Goal: Task Accomplishment & Management: Manage account settings

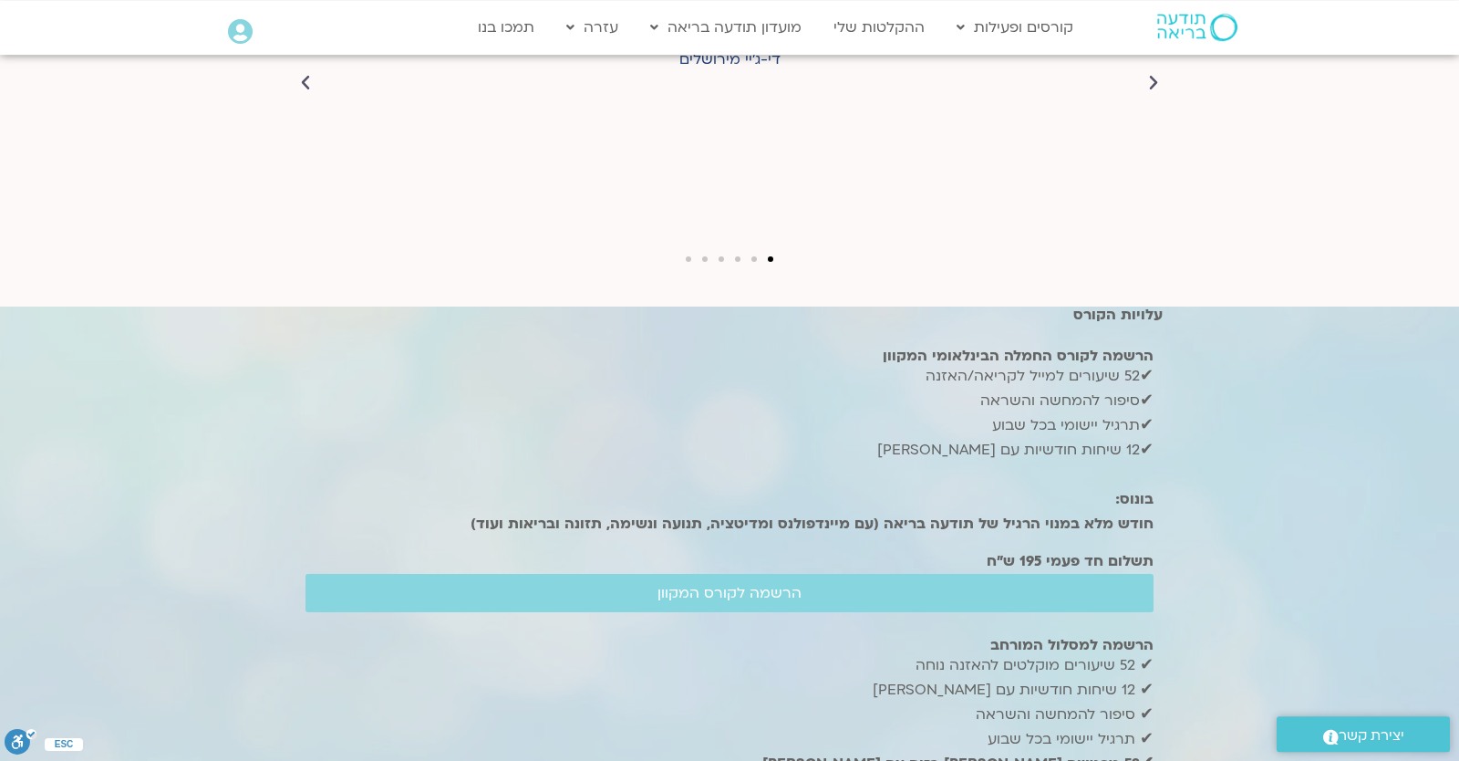
scroll to position [5056, 0]
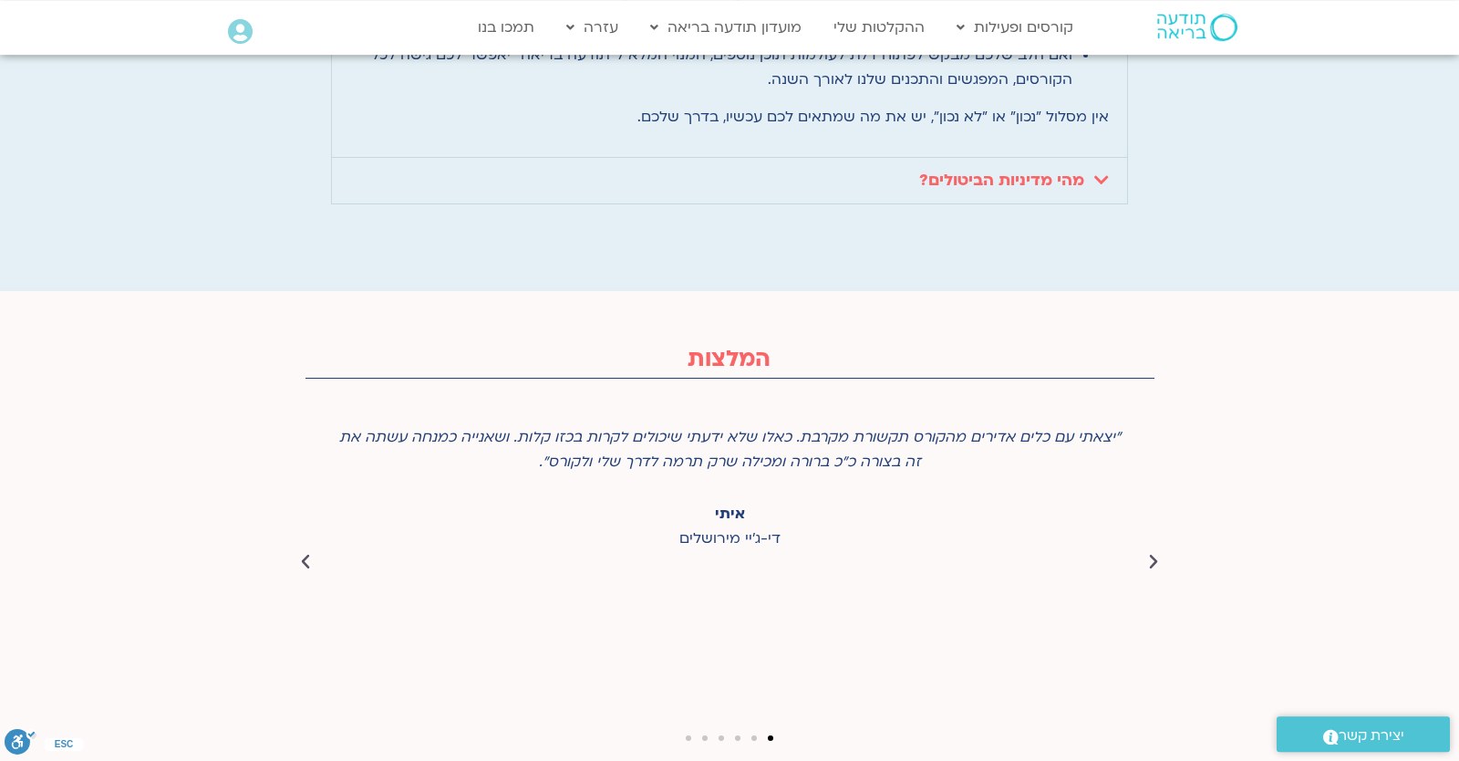
click at [232, 34] on icon at bounding box center [240, 32] width 25 height 26
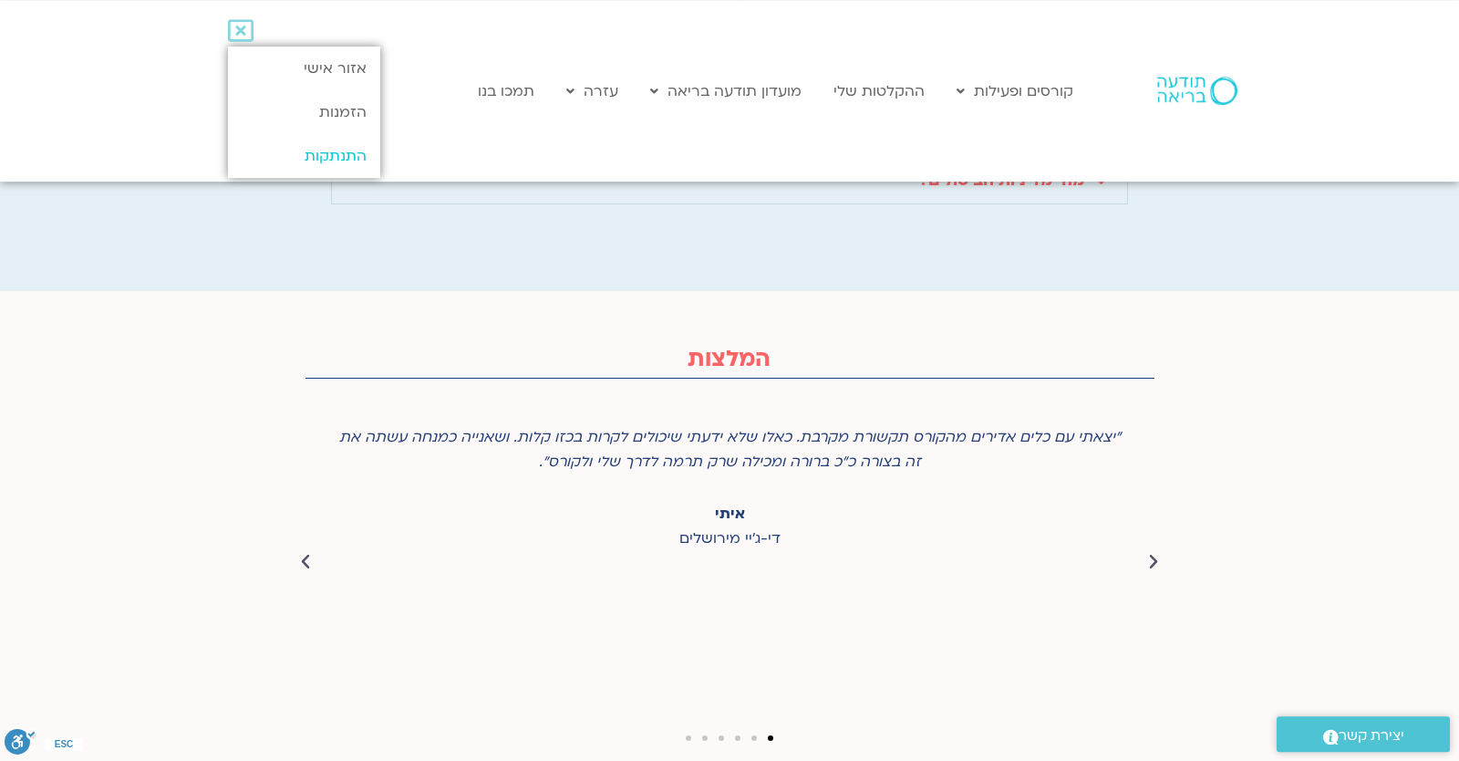
click at [301, 148] on link "התנתקות" at bounding box center [304, 156] width 152 height 44
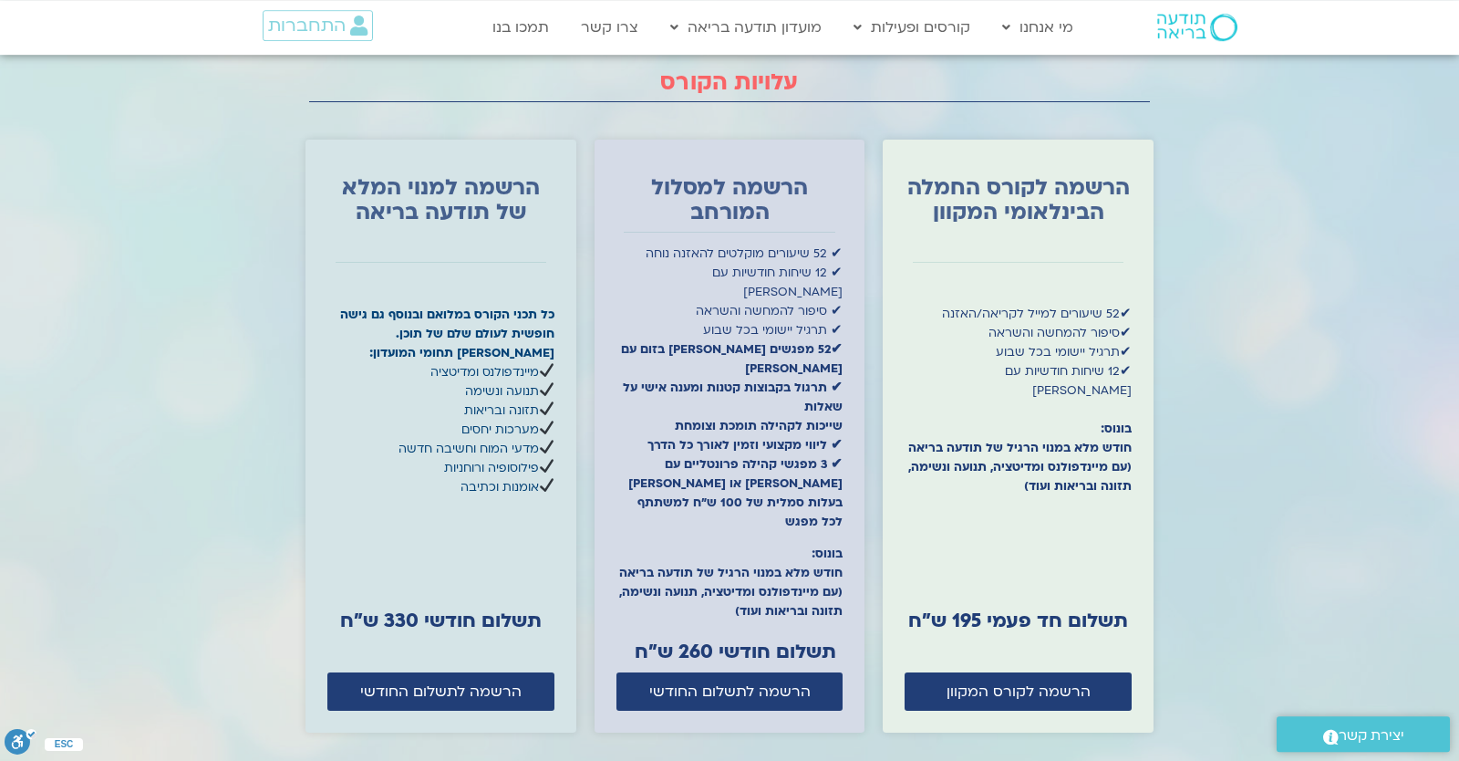
scroll to position [6014, 0]
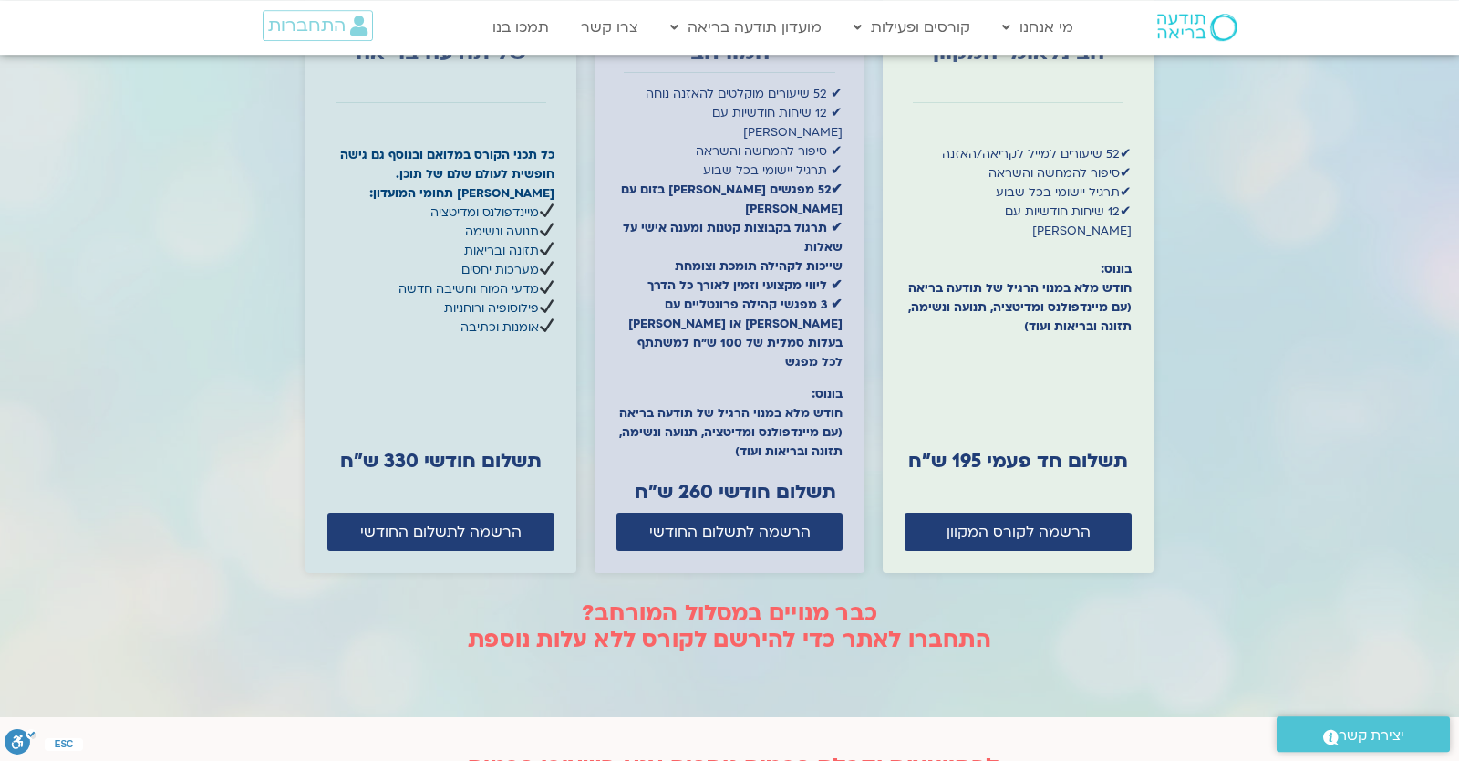
drag, startPoint x: 970, startPoint y: 486, endPoint x: 762, endPoint y: 513, distance: 209.6
click at [607, 495] on div at bounding box center [729, 272] width 1459 height 889
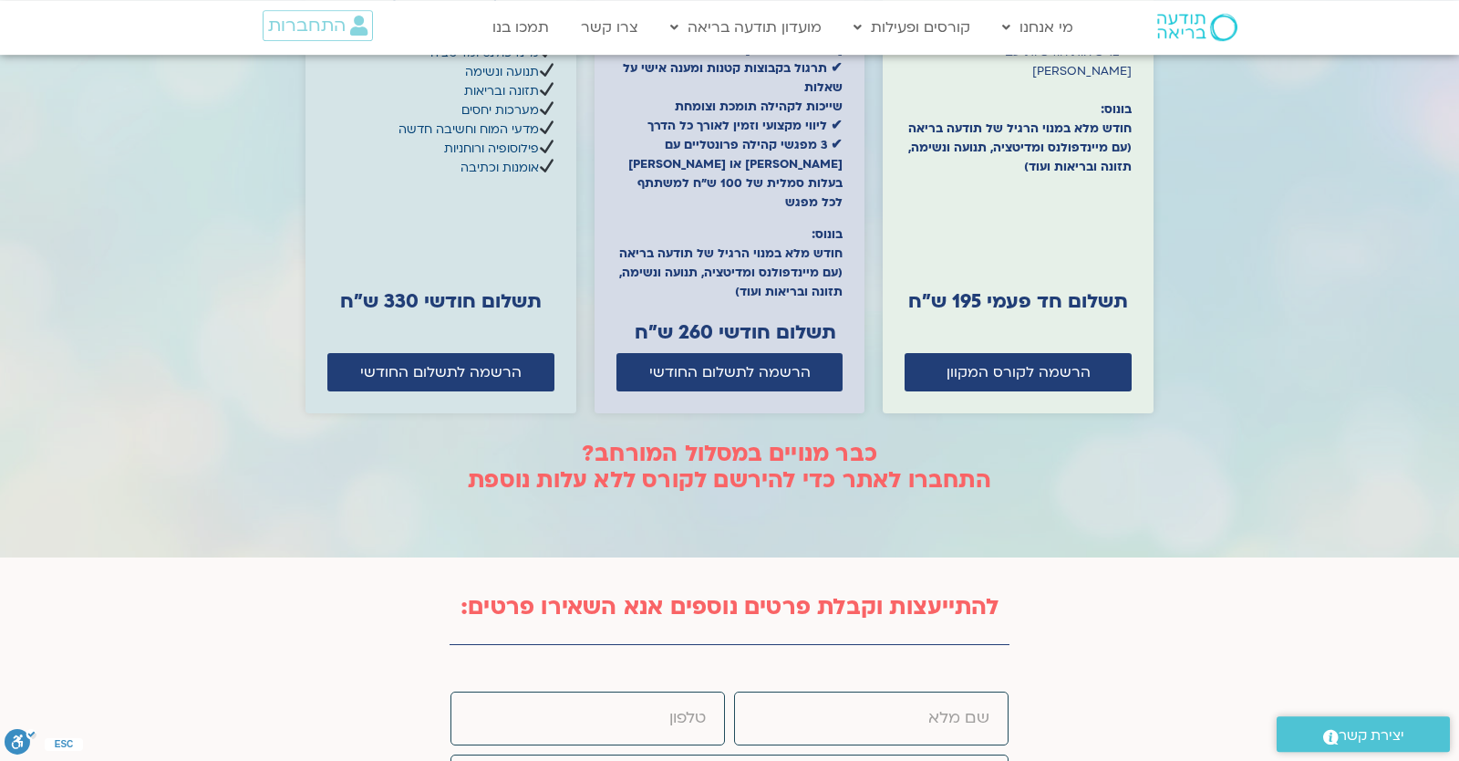
scroll to position [5535, 0]
